Goal: Navigation & Orientation: Find specific page/section

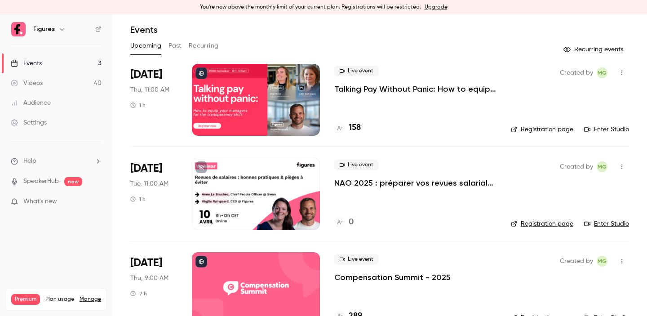
scroll to position [52, 0]
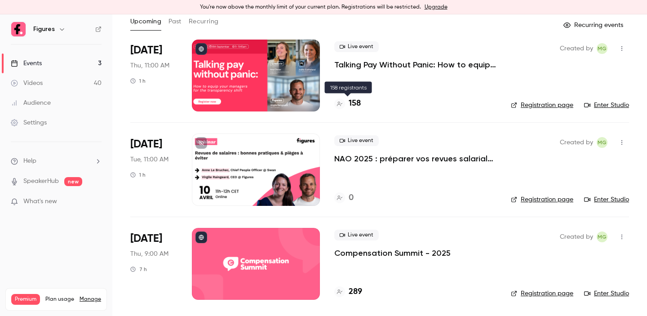
click at [357, 106] on h4 "158" at bounding box center [354, 103] width 12 height 12
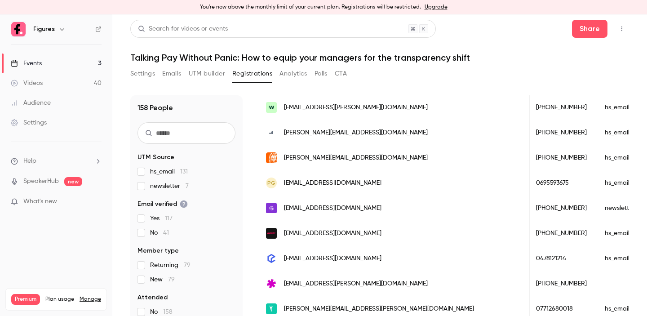
scroll to position [11, 0]
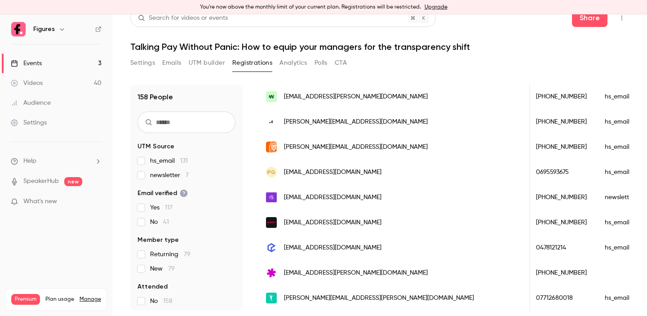
click at [34, 65] on div "Events" at bounding box center [26, 63] width 31 height 9
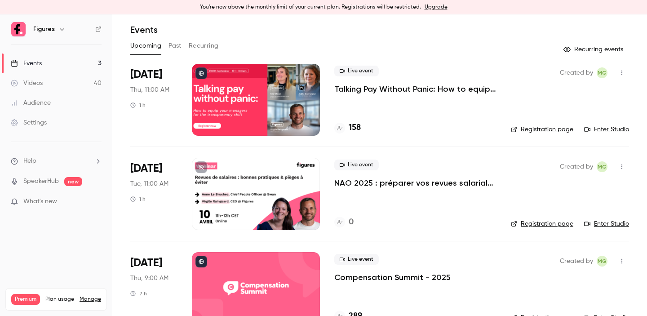
scroll to position [52, 0]
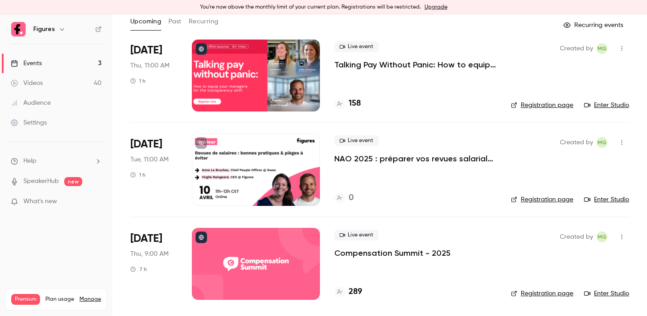
click at [355, 294] on h4 "289" at bounding box center [354, 292] width 13 height 12
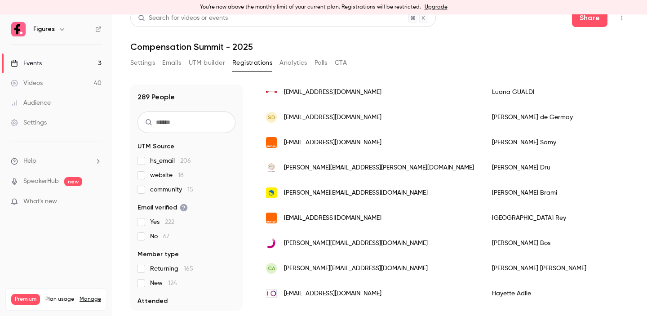
scroll to position [876, 0]
